Goal: Information Seeking & Learning: Learn about a topic

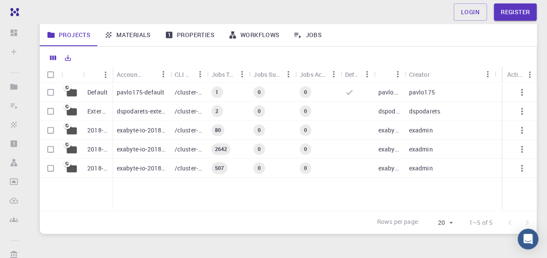
scroll to position [43, 0]
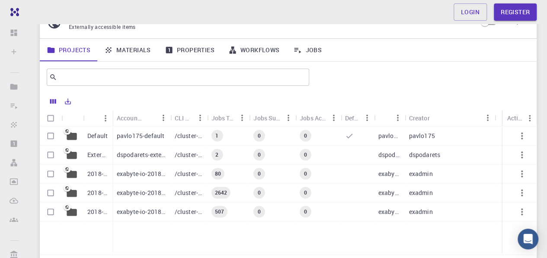
click at [130, 49] on link "Materials" at bounding box center [127, 50] width 60 height 22
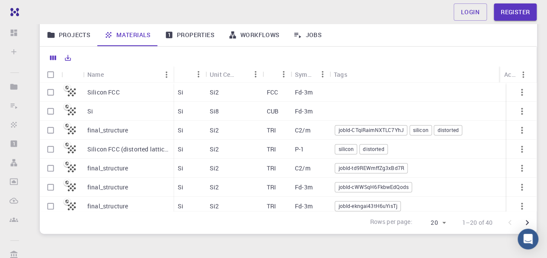
click at [141, 94] on div "Silicon FCC" at bounding box center [128, 92] width 90 height 19
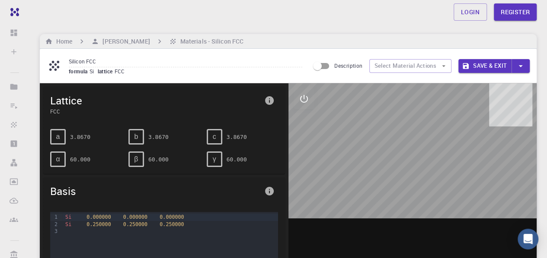
drag, startPoint x: 398, startPoint y: 149, endPoint x: 376, endPoint y: 136, distance: 25.9
drag, startPoint x: 376, startPoint y: 136, endPoint x: 348, endPoint y: 136, distance: 27.7
click at [361, 151] on div at bounding box center [412, 217] width 248 height 269
drag, startPoint x: 400, startPoint y: 138, endPoint x: 335, endPoint y: 149, distance: 66.2
click at [385, 138] on div at bounding box center [412, 217] width 248 height 269
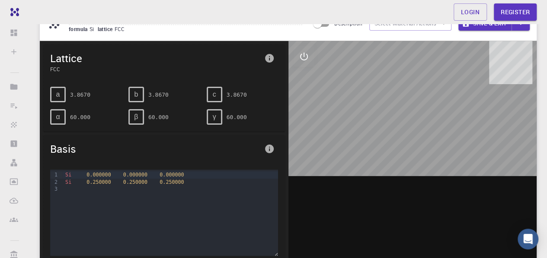
scroll to position [43, 0]
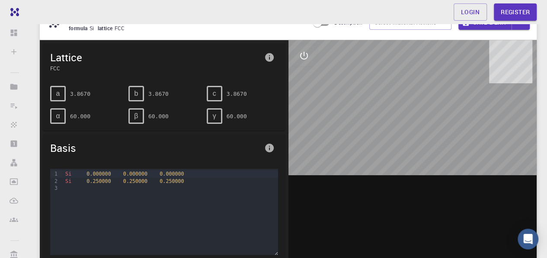
click at [60, 94] on div "a" at bounding box center [58, 94] width 16 height 16
click at [273, 56] on icon "info" at bounding box center [269, 57] width 10 height 10
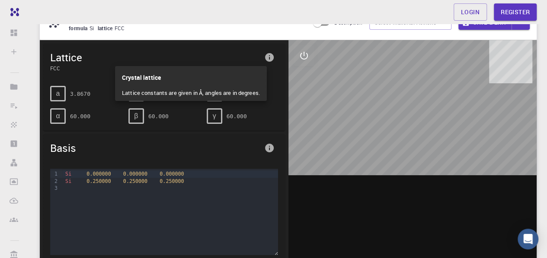
click at [273, 57] on div at bounding box center [273, 129] width 547 height 258
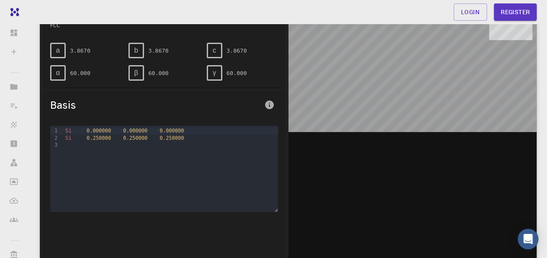
click at [398, 74] on div at bounding box center [412, 131] width 248 height 269
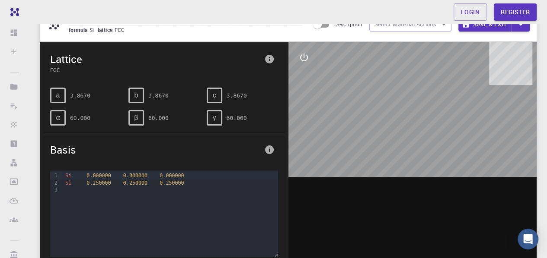
scroll to position [0, 0]
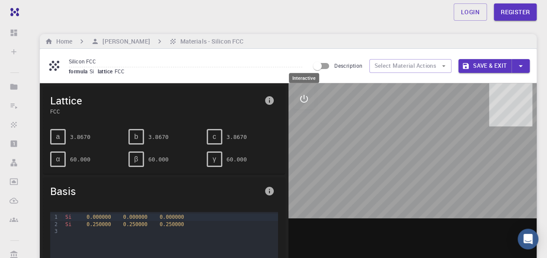
click at [305, 97] on icon "interactive" at bounding box center [304, 99] width 10 height 10
click at [306, 93] on button "interactive" at bounding box center [303, 99] width 21 height 21
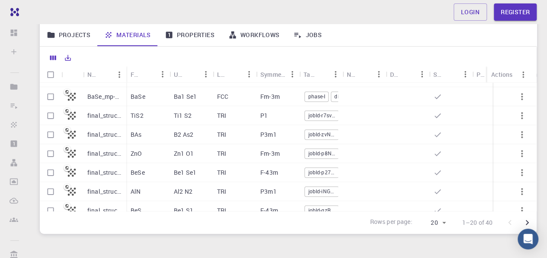
scroll to position [216, 0]
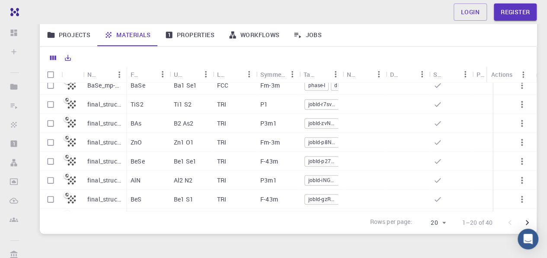
click at [118, 180] on p "final_structure" at bounding box center [104, 180] width 35 height 9
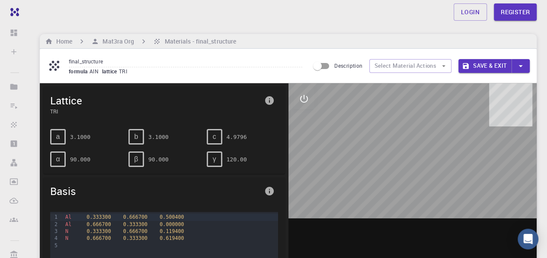
drag, startPoint x: 402, startPoint y: 167, endPoint x: 402, endPoint y: 162, distance: 4.8
click at [402, 163] on div at bounding box center [412, 217] width 248 height 269
click at [324, 70] on input "Description" at bounding box center [316, 66] width 49 height 16
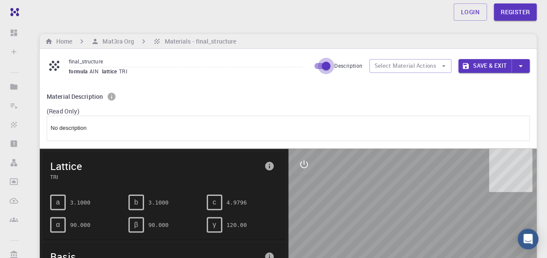
click at [323, 66] on input "Description" at bounding box center [325, 66] width 49 height 16
checkbox input "false"
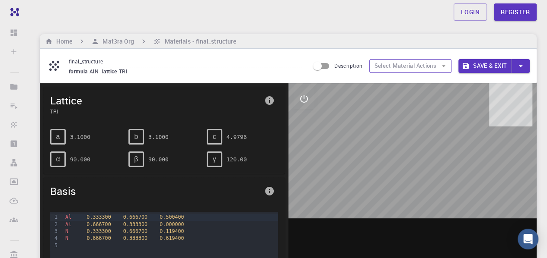
click at [395, 60] on button "Select Material Actions" at bounding box center [410, 66] width 82 height 14
click at [395, 61] on button "Select Material Actions" at bounding box center [410, 66] width 82 height 14
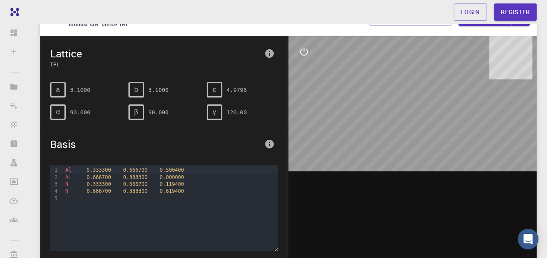
scroll to position [43, 0]
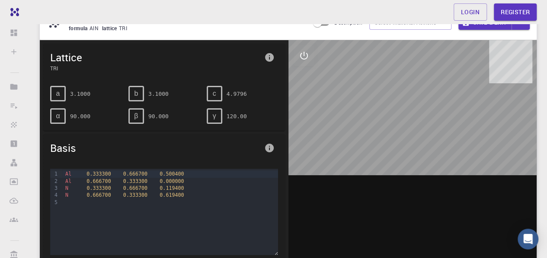
click at [391, 90] on div at bounding box center [412, 174] width 248 height 269
drag, startPoint x: 404, startPoint y: 77, endPoint x: 389, endPoint y: 99, distance: 26.6
click at [389, 98] on div at bounding box center [412, 174] width 248 height 269
click at [265, 146] on icon "info" at bounding box center [269, 148] width 9 height 9
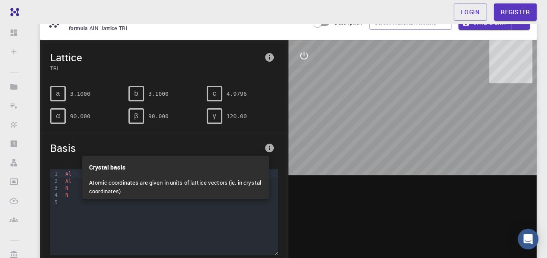
click at [270, 144] on div at bounding box center [273, 129] width 547 height 258
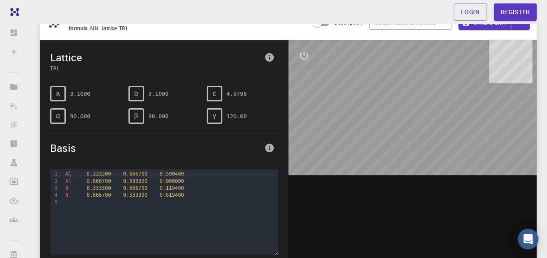
click at [372, 129] on div at bounding box center [412, 174] width 248 height 269
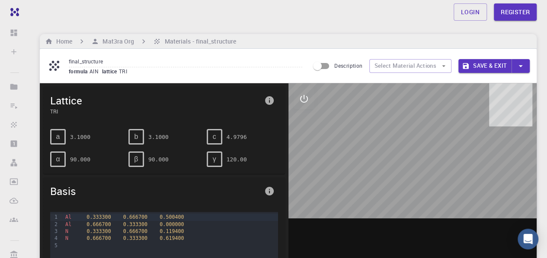
click at [421, 113] on div at bounding box center [412, 217] width 248 height 269
click at [105, 217] on span "0.333300" at bounding box center [98, 217] width 24 height 6
click at [268, 194] on icon "info" at bounding box center [269, 191] width 9 height 9
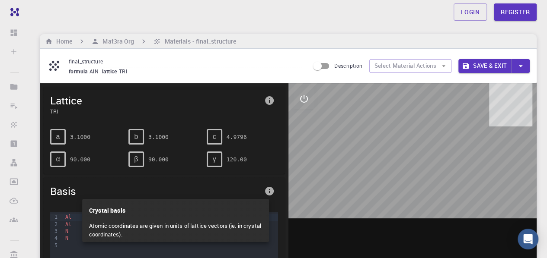
click at [268, 191] on div at bounding box center [273, 129] width 547 height 258
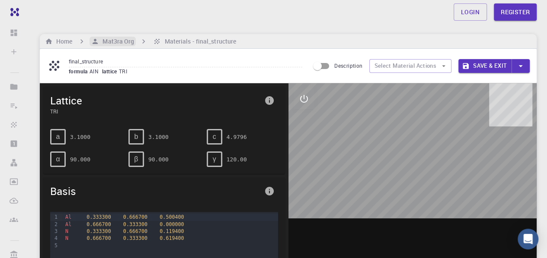
click at [121, 44] on h6 "Mat3ra Org" at bounding box center [116, 42] width 35 height 10
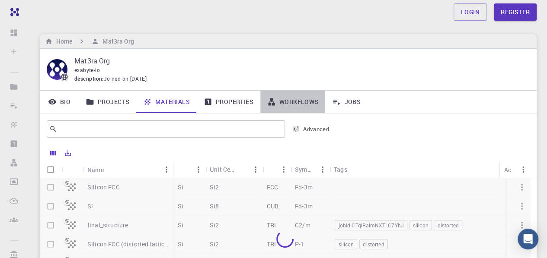
click at [280, 99] on link "Workflows" at bounding box center [292, 102] width 65 height 22
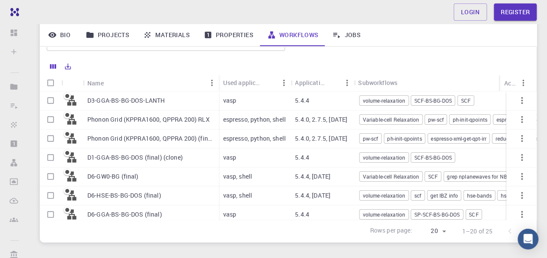
click at [146, 101] on p "D3-GGA-BS-BG-DOS-LANTH" at bounding box center [125, 100] width 77 height 9
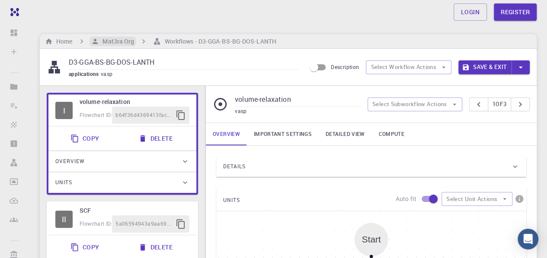
click at [120, 42] on h6 "Mat3ra Org" at bounding box center [116, 42] width 35 height 10
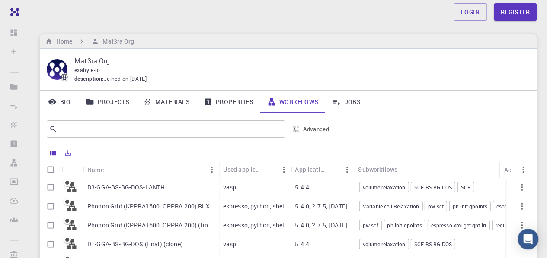
click at [89, 102] on icon at bounding box center [89, 102] width 7 height 6
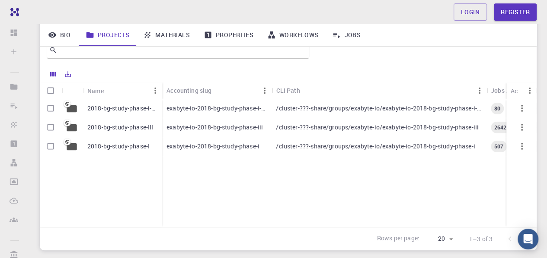
scroll to position [86, 0]
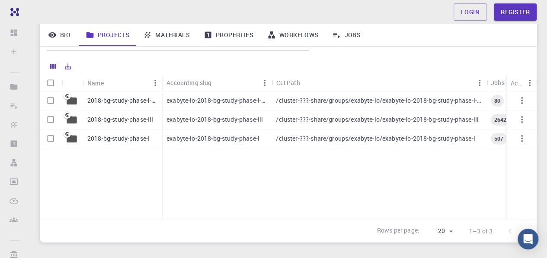
click at [126, 108] on div "2018-bg-study-phase-i-ph" at bounding box center [122, 101] width 79 height 19
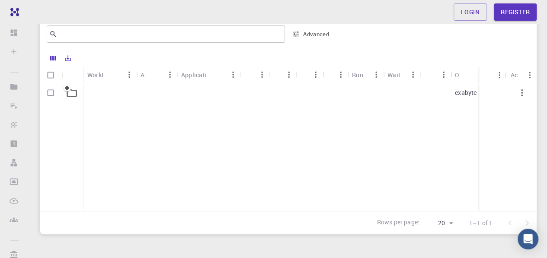
click at [80, 96] on div at bounding box center [72, 92] width 22 height 19
click at [74, 95] on div at bounding box center [288, 144] width 496 height 122
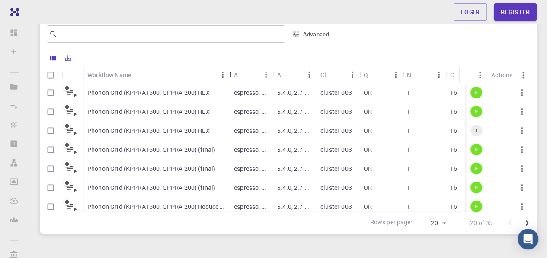
drag, startPoint x: 131, startPoint y: 76, endPoint x: 228, endPoint y: 103, distance: 100.2
click at [228, 103] on div "Workflow Name Application Application Version Cluster Queue Nodes Cores Run Tim…" at bounding box center [288, 139] width 496 height 145
